Goal: Participate in discussion

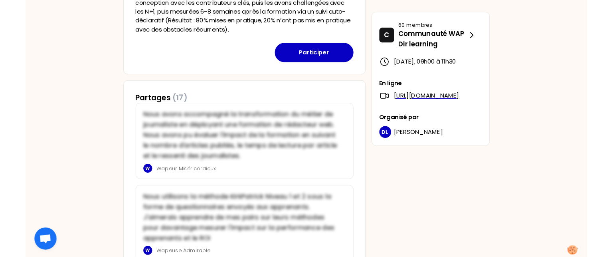
scroll to position [257, 0]
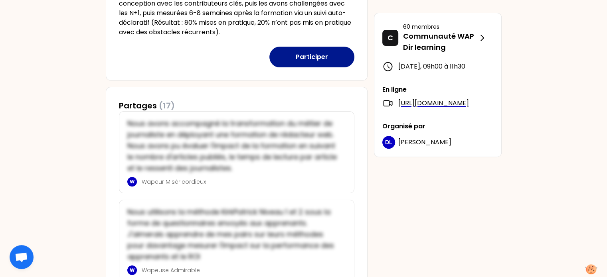
click at [322, 59] on button "Participer" at bounding box center [312, 57] width 85 height 21
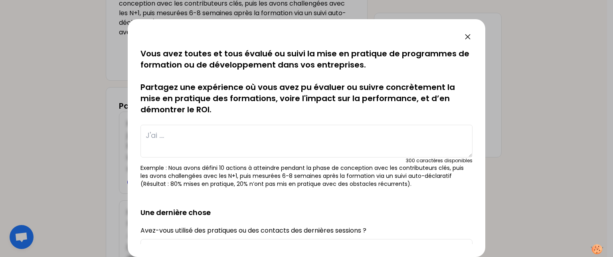
click at [185, 139] on textarea at bounding box center [307, 141] width 332 height 33
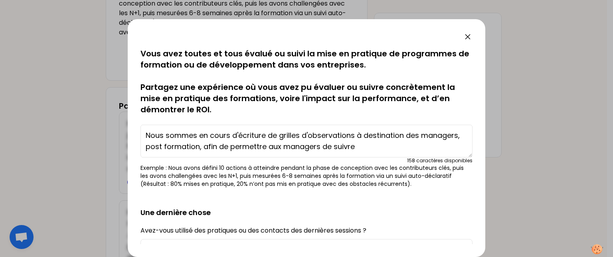
drag, startPoint x: 390, startPoint y: 149, endPoint x: 101, endPoint y: 148, distance: 288.3
click at [101, 148] on div "sauvegardé Vous avez toutes et tous évalué ou suivi la mise en pratique de prog…" at bounding box center [306, 128] width 613 height 257
click at [357, 137] on textarea "Nous sommes en cours d'écriture de grilles d'observations à destination des man…" at bounding box center [307, 141] width 332 height 33
click at [279, 136] on textarea "Nous sommes en cours d'écriture de grilles d'observations post formation à dest…" at bounding box center [307, 141] width 332 height 33
click at [359, 149] on textarea "Nous sommes en cours d'écriture de bilans de formation, grilles d'observations …" at bounding box center [307, 141] width 332 height 33
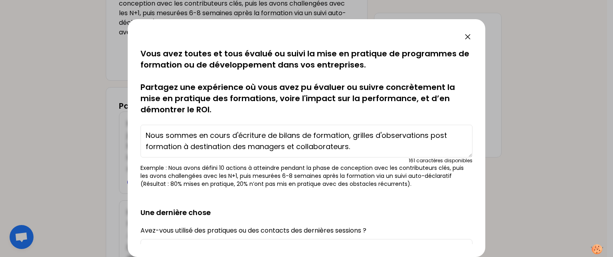
click at [351, 137] on textarea "Nous sommes en cours d'écriture de bilans de formation, grilles d'observations …" at bounding box center [307, 141] width 332 height 33
click at [374, 151] on textarea "Nous sommes en cours d'écriture de bilans de formation et grilles d'observation…" at bounding box center [307, 141] width 332 height 33
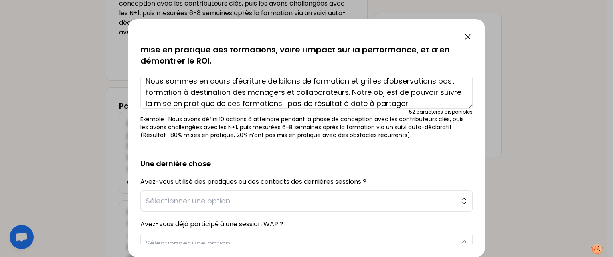
scroll to position [14, 0]
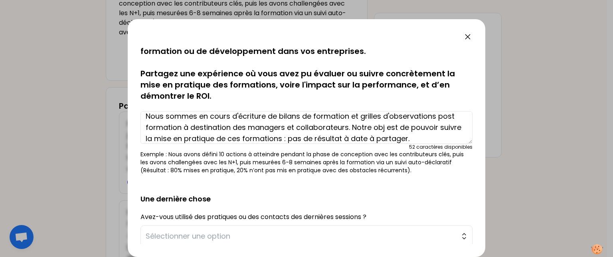
click at [360, 112] on textarea "Nous sommes en cours d'écriture de bilans de formation et grilles d'observation…" at bounding box center [307, 127] width 332 height 33
click at [179, 129] on textarea "Nous sommes en cours d'écriture de bilans de formation, grilles d'observations …" at bounding box center [307, 127] width 332 height 33
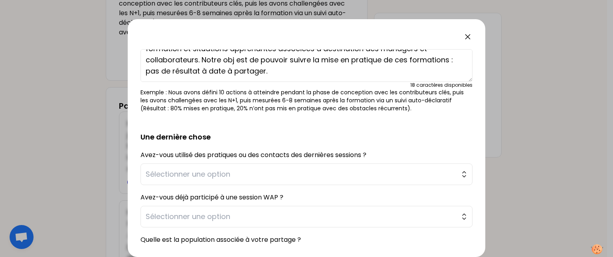
scroll to position [80, 0]
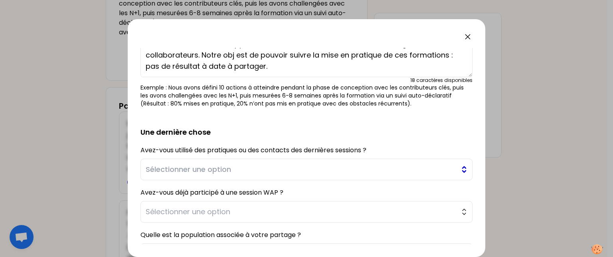
type textarea "Nous sommes en cours d'écriture de bilans de formation, grilles d'observations …"
click at [283, 169] on span "Sélectionner une option" at bounding box center [301, 169] width 311 height 11
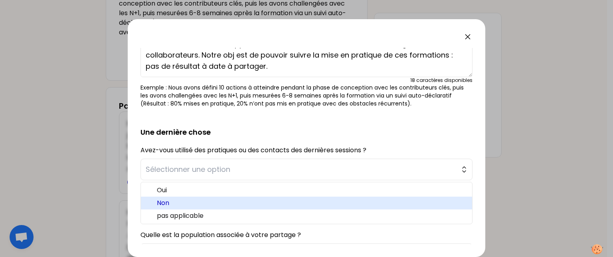
click at [185, 204] on span "Non" at bounding box center [311, 203] width 309 height 10
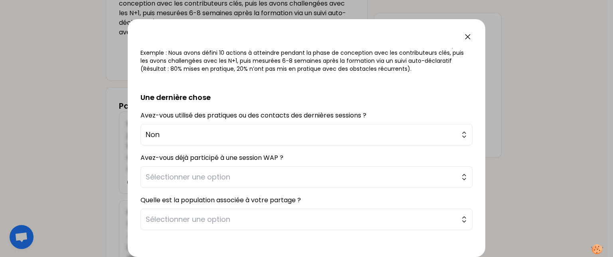
scroll to position [123, 0]
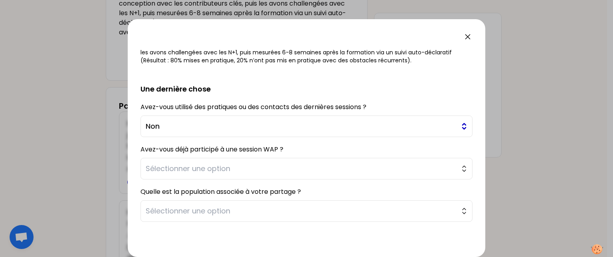
click at [232, 131] on span "Non" at bounding box center [301, 126] width 311 height 11
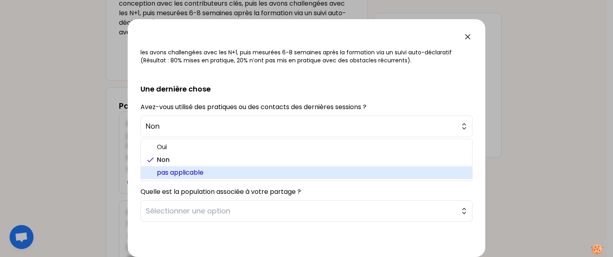
click at [226, 172] on span "pas applicable" at bounding box center [311, 173] width 309 height 10
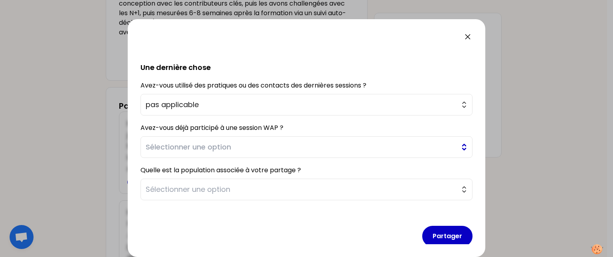
scroll to position [146, 0]
click at [276, 141] on span "Sélectionner une option" at bounding box center [301, 146] width 311 height 11
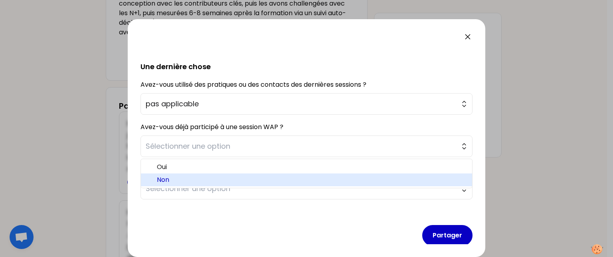
click at [236, 176] on span "Non" at bounding box center [311, 180] width 309 height 10
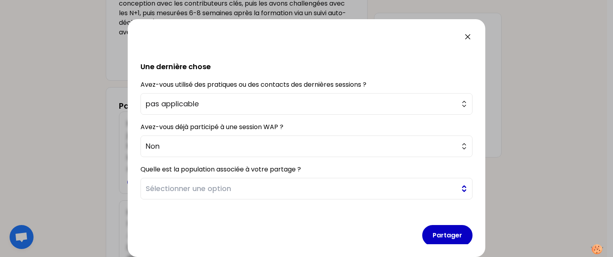
click at [255, 191] on span "Sélectionner une option" at bounding box center [301, 188] width 311 height 11
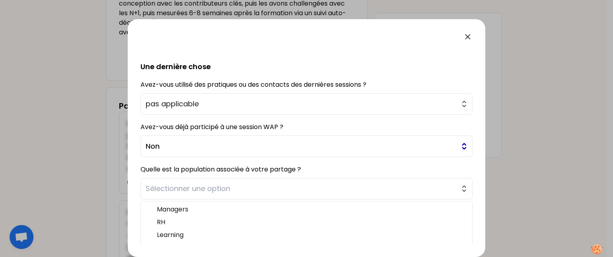
scroll to position [153, 0]
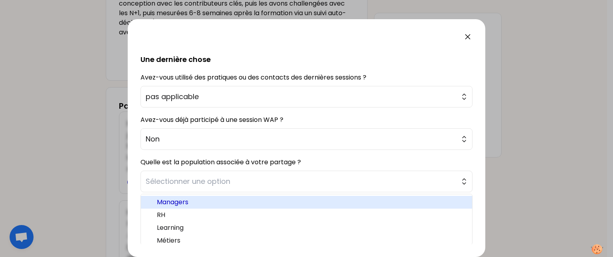
click at [176, 198] on span "Managers" at bounding box center [311, 202] width 309 height 10
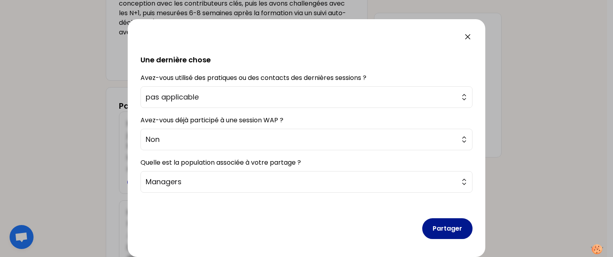
click at [441, 229] on button "Partager" at bounding box center [447, 228] width 50 height 21
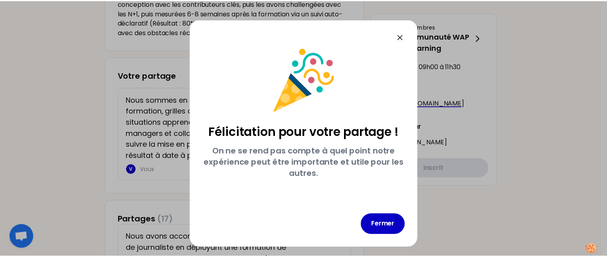
scroll to position [0, 0]
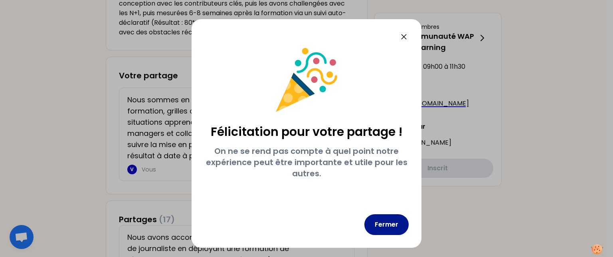
click at [389, 228] on button "Fermer" at bounding box center [387, 224] width 44 height 21
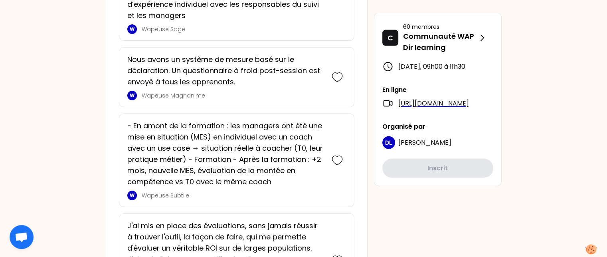
scroll to position [1764, 0]
click at [340, 155] on icon at bounding box center [337, 160] width 11 height 11
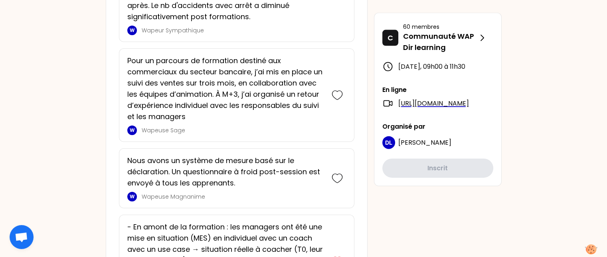
scroll to position [1801, 0]
click at [337, 173] on icon at bounding box center [337, 178] width 11 height 11
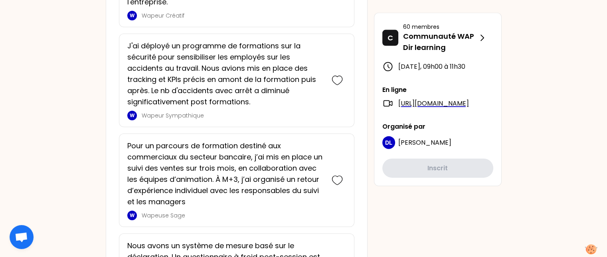
scroll to position [1782, 0]
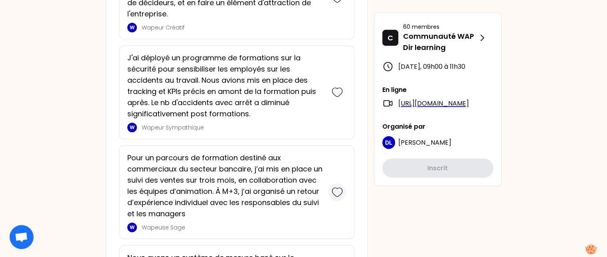
click at [338, 186] on icon at bounding box center [337, 191] width 11 height 11
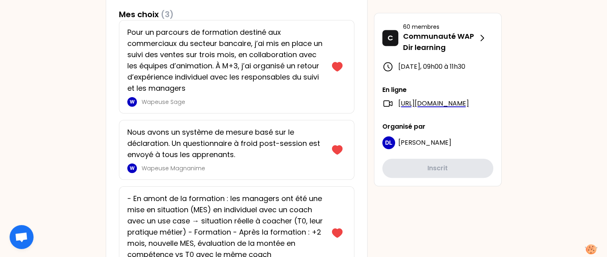
scroll to position [388, 0]
